Goal: Information Seeking & Learning: Learn about a topic

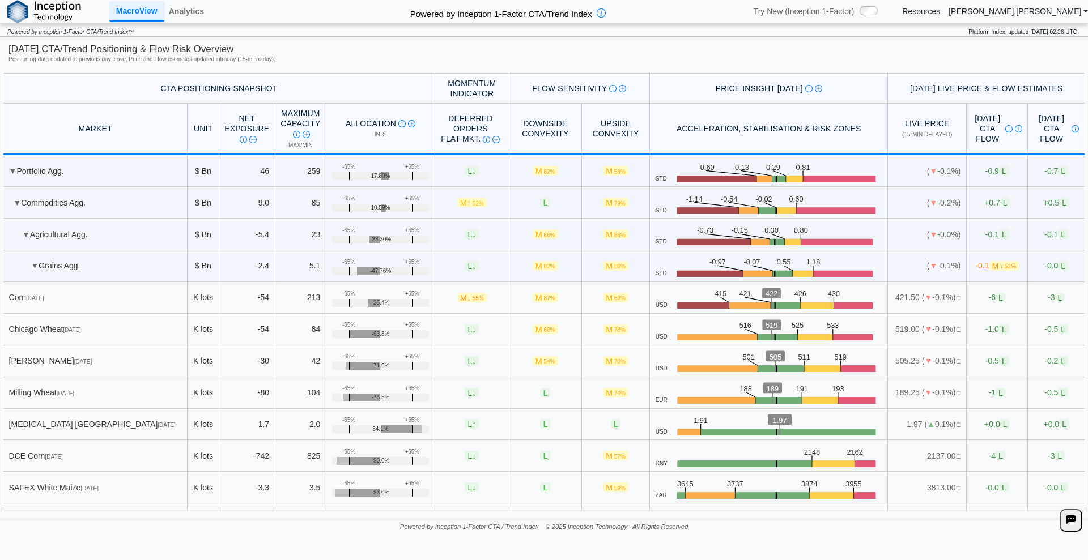
scroll to position [26, 0]
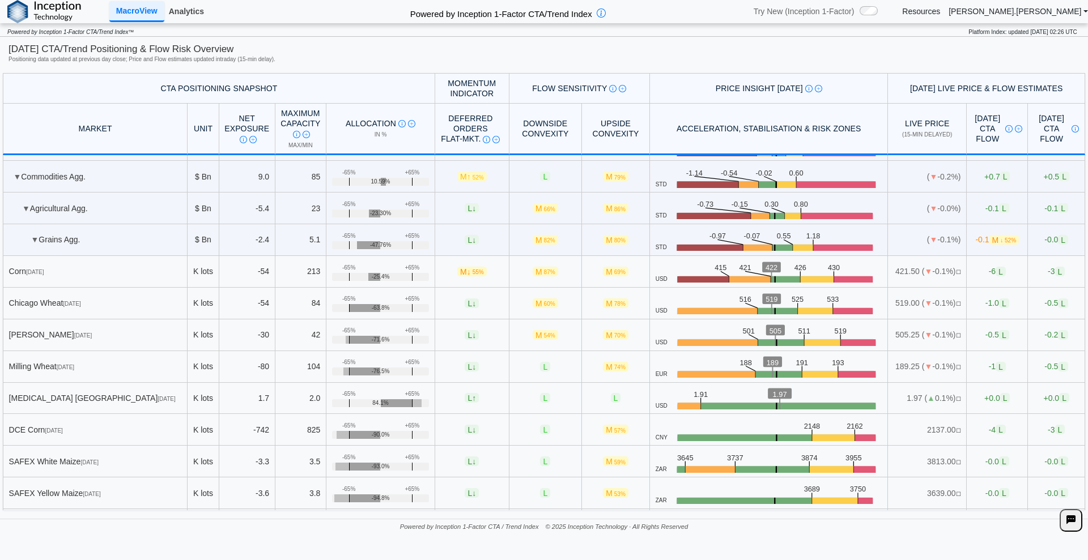
click at [186, 12] on link "Analytics" at bounding box center [186, 11] width 44 height 19
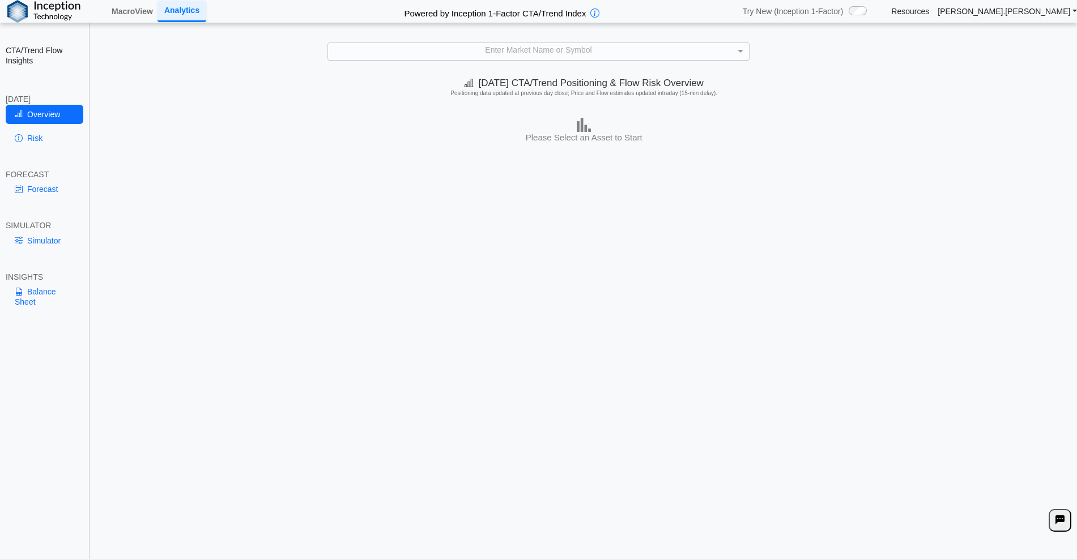
click at [471, 52] on div "Enter Market Name or Symbol" at bounding box center [538, 51] width 420 height 17
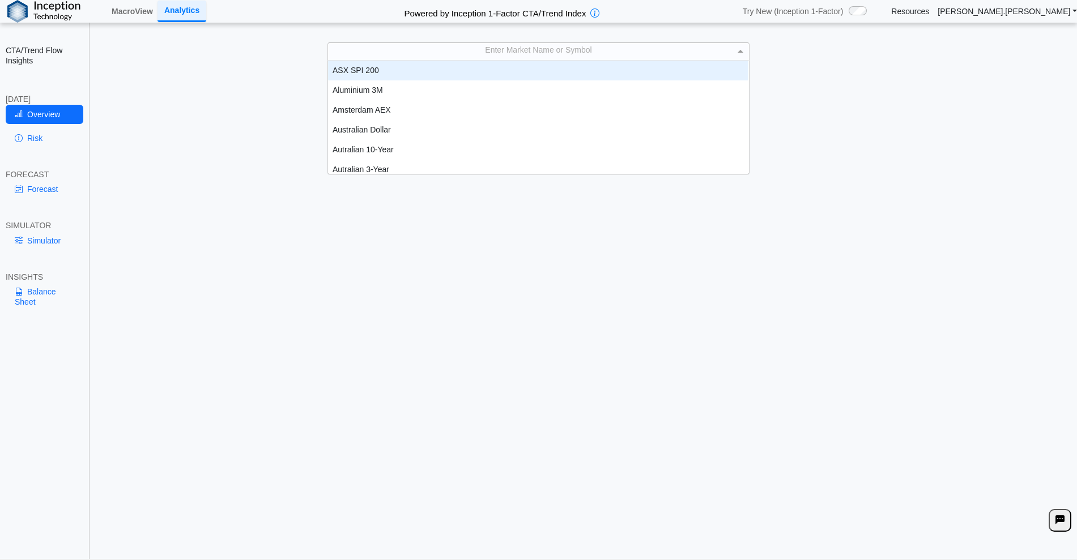
scroll to position [11, 11]
type input "****"
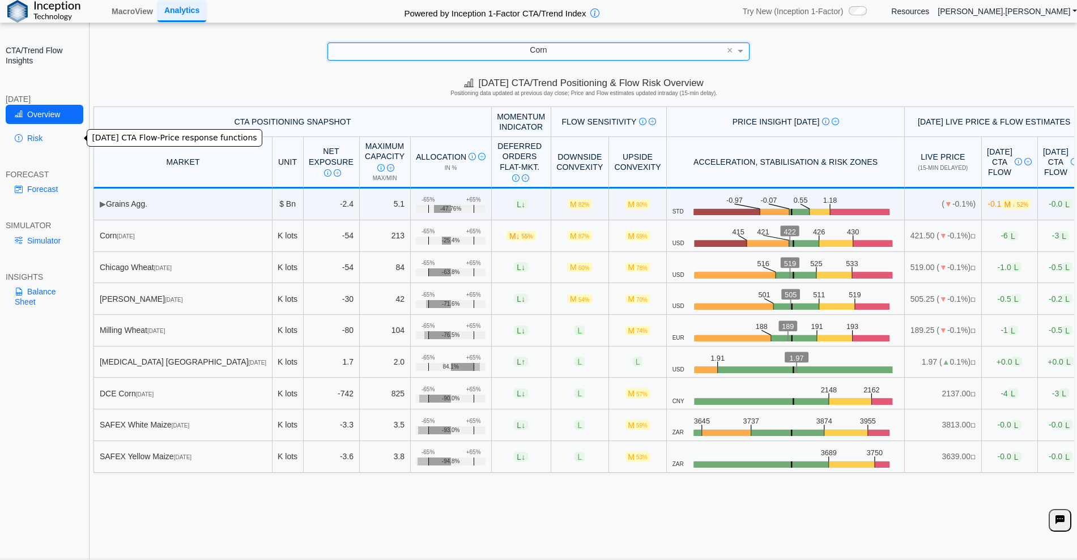
click at [41, 144] on link "Risk" at bounding box center [45, 138] width 78 height 19
